Goal: Information Seeking & Learning: Learn about a topic

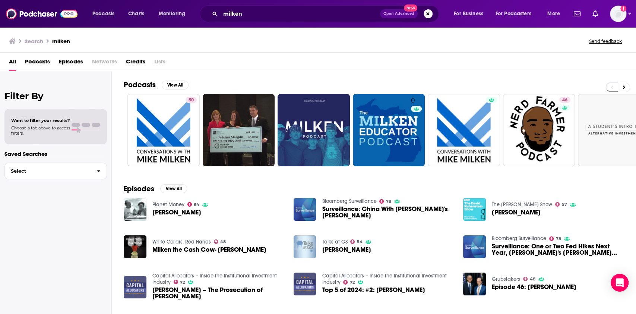
click at [272, 6] on div "milken Open Advanced New" at bounding box center [319, 13] width 239 height 17
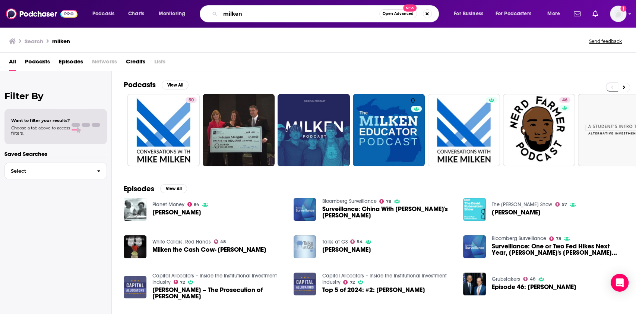
drag, startPoint x: 262, startPoint y: 11, endPoint x: 214, endPoint y: 16, distance: 49.1
click at [216, 17] on div "milken Open Advanced New" at bounding box center [319, 13] width 239 height 17
type input "ben shapiro"
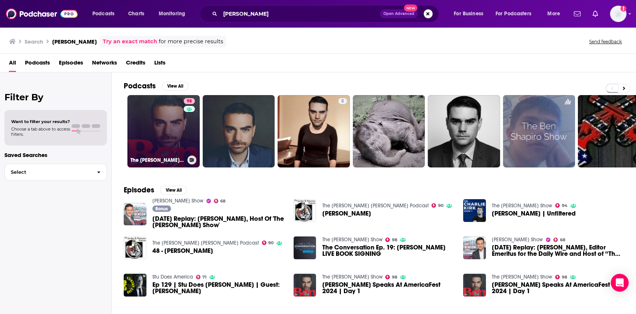
click at [171, 111] on link "98 The Ben Shapiro Show" at bounding box center [163, 131] width 72 height 72
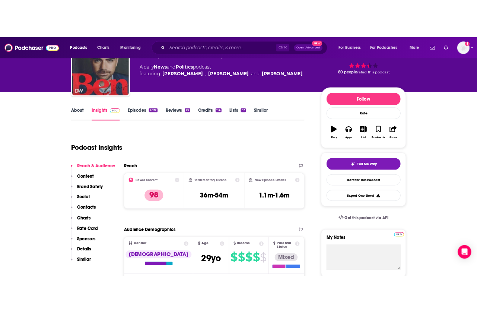
scroll to position [63, 0]
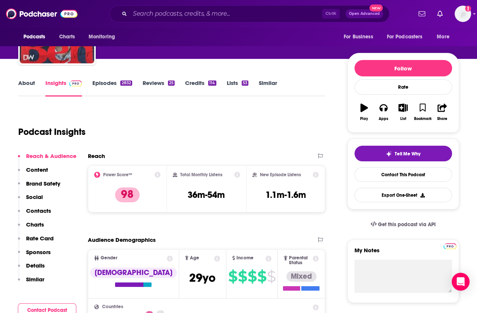
click at [106, 85] on link "Episodes 2832" at bounding box center [112, 87] width 40 height 17
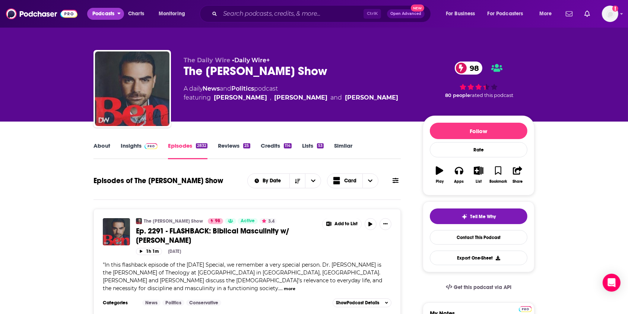
click at [103, 13] on span "Podcasts" at bounding box center [103, 14] width 22 height 10
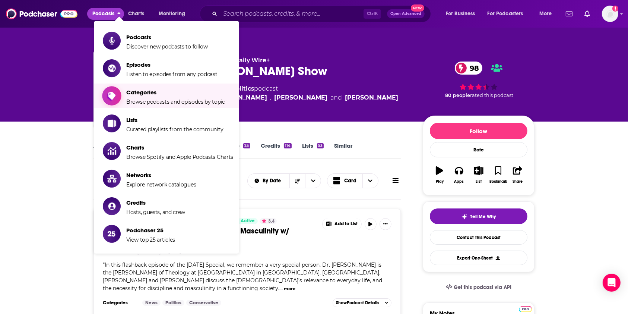
click at [146, 94] on span "Categories" at bounding box center [175, 92] width 99 height 7
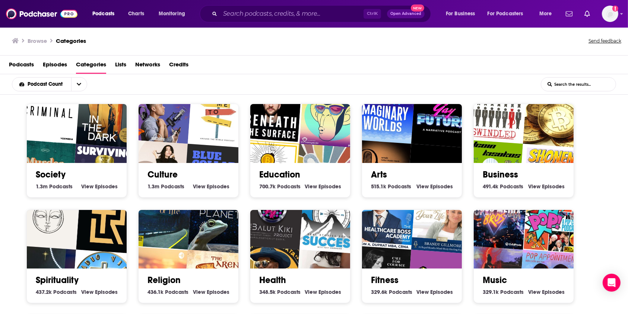
click at [16, 67] on span "Podcasts" at bounding box center [21, 66] width 25 height 15
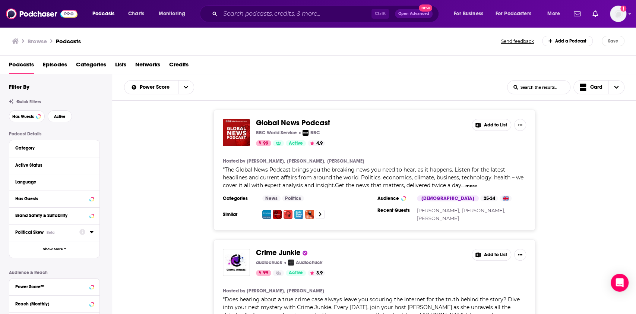
click at [64, 234] on div "Political Skew Beta" at bounding box center [44, 232] width 59 height 5
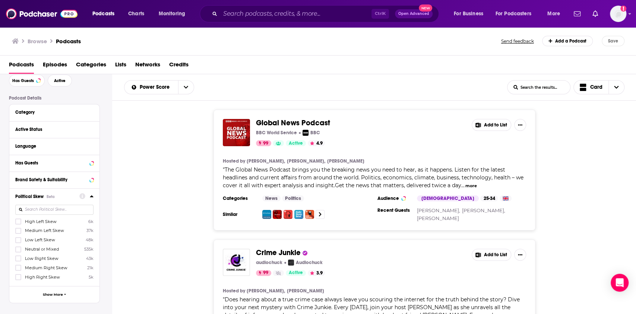
scroll to position [50, 0]
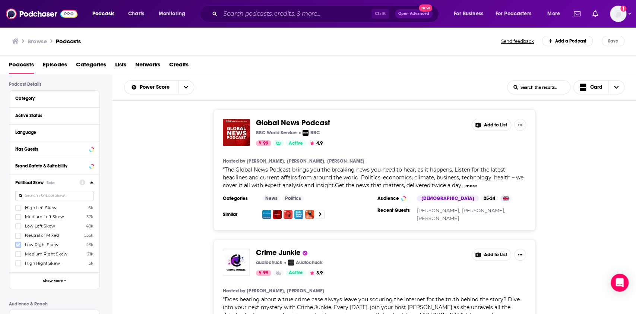
click at [19, 246] on icon at bounding box center [18, 244] width 4 height 4
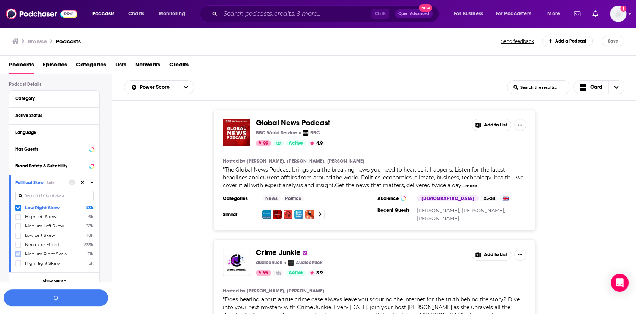
click at [19, 253] on icon at bounding box center [18, 253] width 4 height 3
click at [19, 263] on icon at bounding box center [18, 263] width 4 height 3
click at [63, 295] on button "View 10k+ Results" at bounding box center [56, 297] width 104 height 17
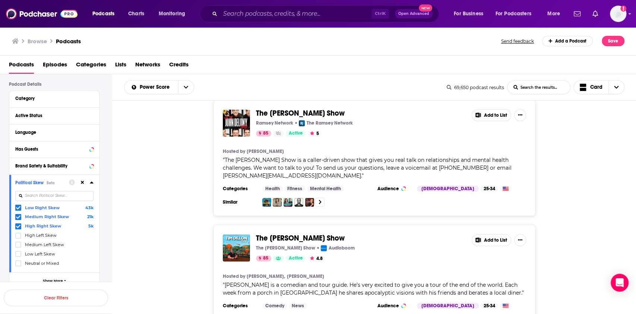
scroll to position [2931, 0]
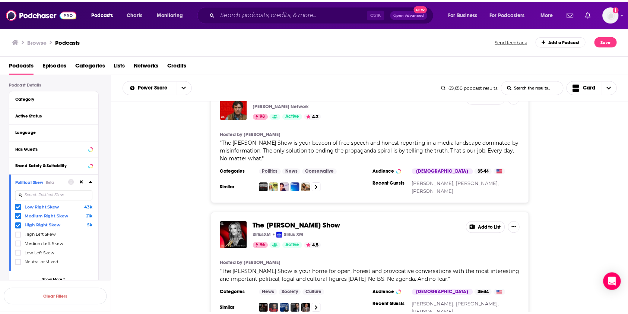
scroll to position [298, 0]
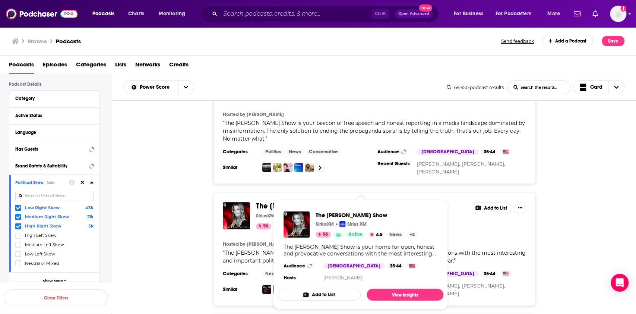
click at [315, 201] on span "The Megyn Kelly Show" at bounding box center [300, 205] width 89 height 9
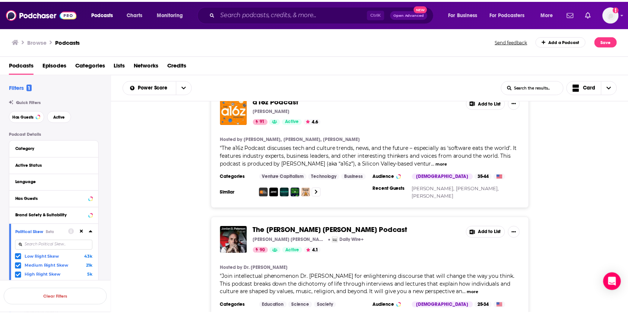
scroll to position [546, 0]
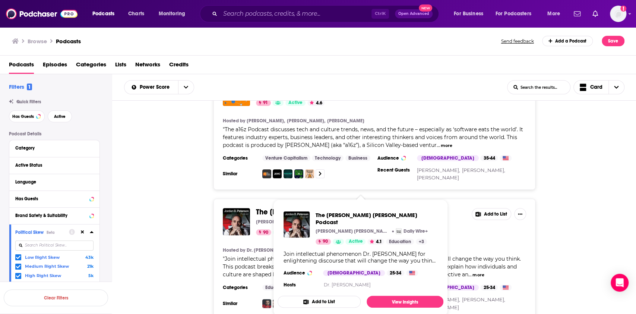
click at [326, 207] on span "The Jordan B. Peterson Podcast" at bounding box center [334, 211] width 157 height 9
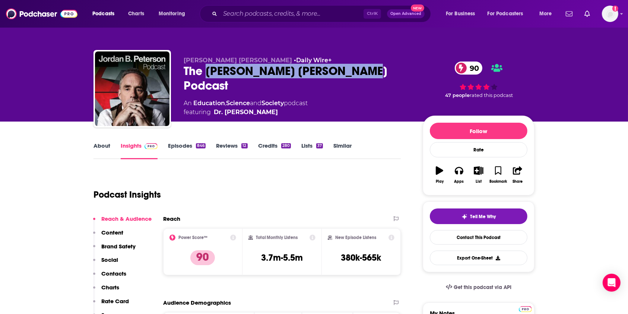
drag, startPoint x: 361, startPoint y: 72, endPoint x: 206, endPoint y: 71, distance: 154.7
click at [206, 71] on div "The Jordan B. Peterson Podcast 90" at bounding box center [297, 78] width 227 height 29
copy h2 "Jordan B. Peterson Podcast"
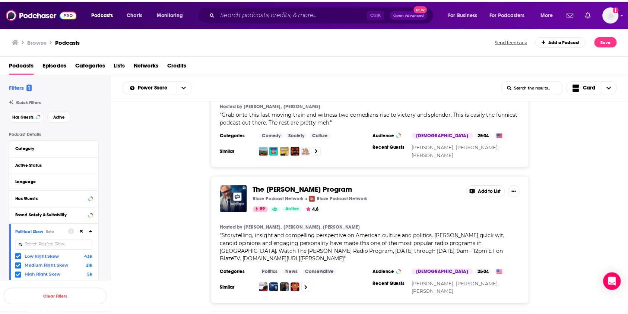
scroll to position [844, 0]
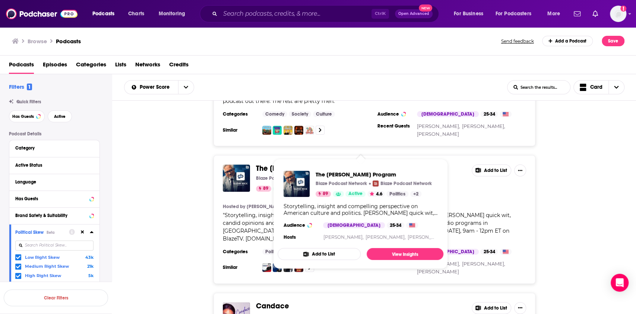
click at [308, 164] on span "The Glenn Beck Program" at bounding box center [306, 168] width 101 height 9
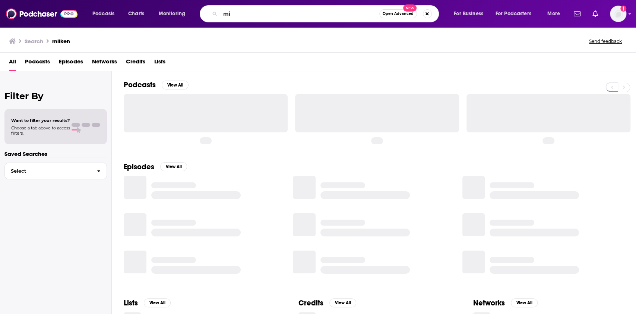
type input "m"
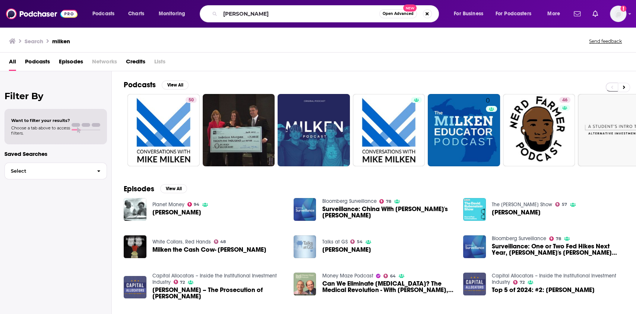
type input "Bill oreilly"
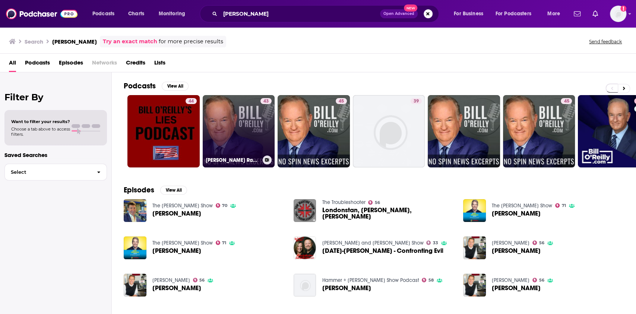
click at [244, 127] on link "43 Bill O'Reilly Radio Factor Podcast" at bounding box center [239, 131] width 72 height 72
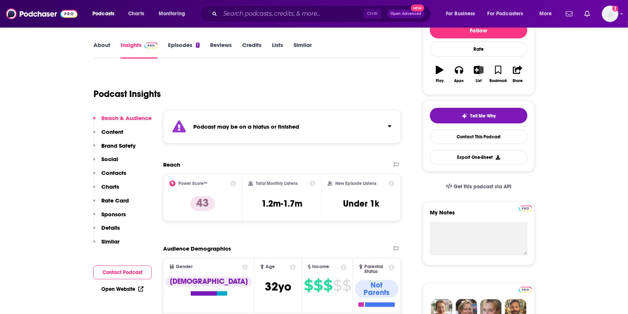
scroll to position [149, 0]
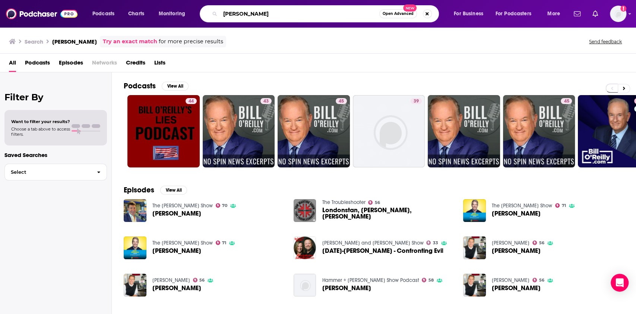
click at [257, 13] on input "Bill oreilly" at bounding box center [299, 14] width 159 height 12
type input "B"
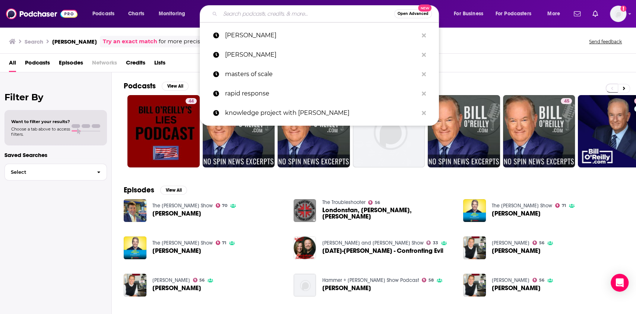
paste input "Bill O’Reilly"
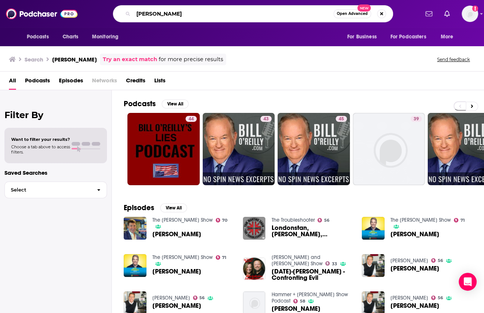
click at [218, 13] on input "Bill O’Reilly" at bounding box center [233, 14] width 200 height 12
type input "Bill O’Reilly's NO Spin"
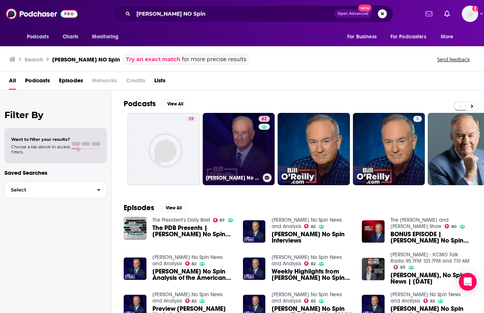
click at [239, 142] on link "82 Bill O’Reilly’s No Spin News and Analysis" at bounding box center [239, 149] width 72 height 72
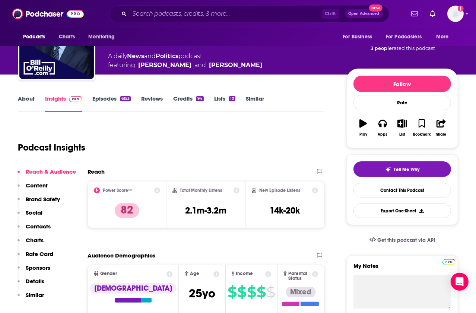
scroll to position [50, 0]
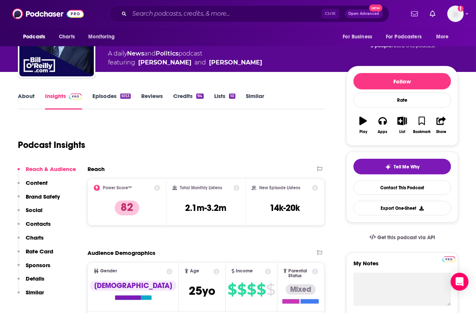
drag, startPoint x: 221, startPoint y: 128, endPoint x: 288, endPoint y: 80, distance: 82.6
click at [221, 128] on div "Podcast Insights" at bounding box center [168, 140] width 301 height 38
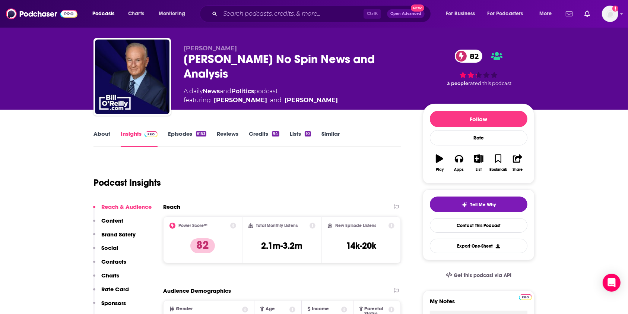
scroll to position [0, 0]
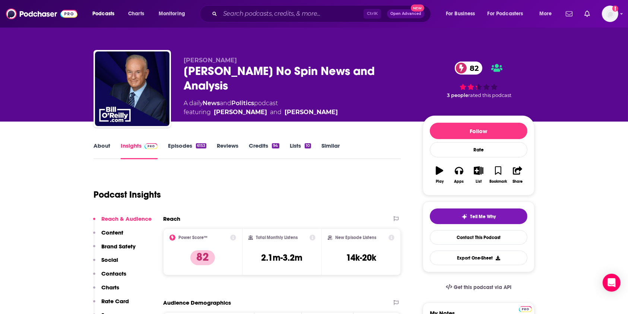
drag, startPoint x: 185, startPoint y: 70, endPoint x: 401, endPoint y: 70, distance: 216.5
click at [401, 70] on div "Bill O’Reilly’s No Spin News and Analysis 82" at bounding box center [297, 78] width 227 height 29
copy h2 "Bill O’Reilly’s No Spin News and Analysis"
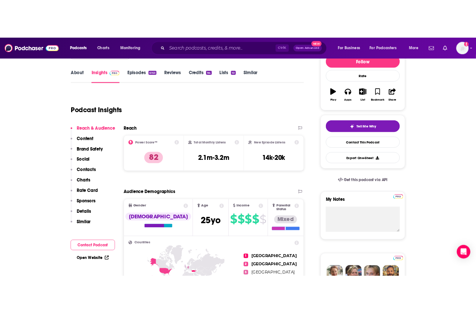
scroll to position [149, 0]
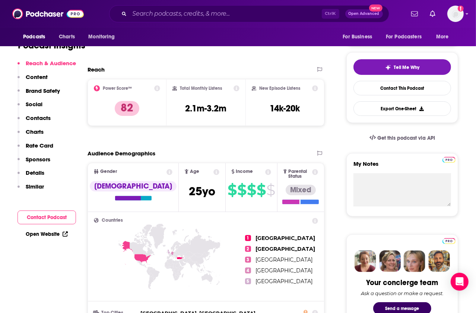
click at [277, 7] on div "Ctrl K Open Advanced New" at bounding box center [249, 13] width 280 height 17
click at [265, 14] on input "Search podcasts, credits, & more..." at bounding box center [226, 14] width 192 height 12
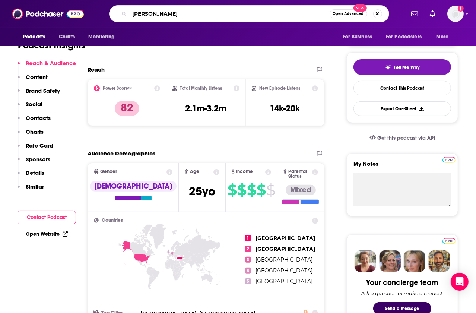
type input "mark levin"
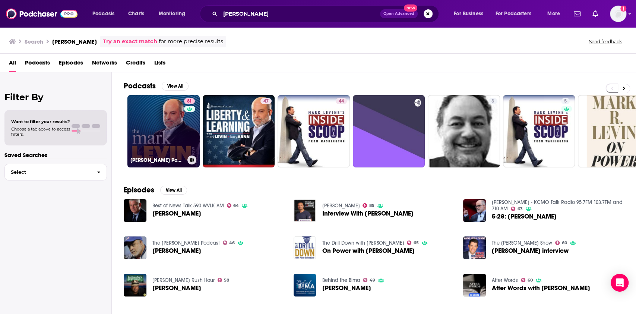
click at [158, 127] on link "81 Mark Levin Podcast" at bounding box center [163, 131] width 72 height 72
